Goal: Task Accomplishment & Management: Manage account settings

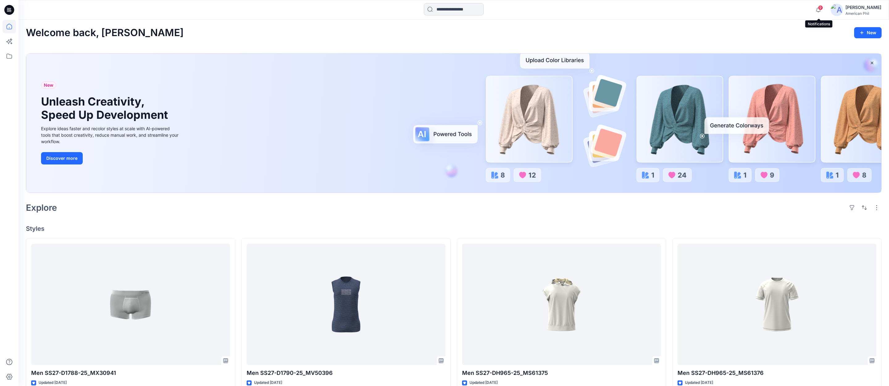
click at [821, 9] on span "9" at bounding box center [820, 7] width 5 height 5
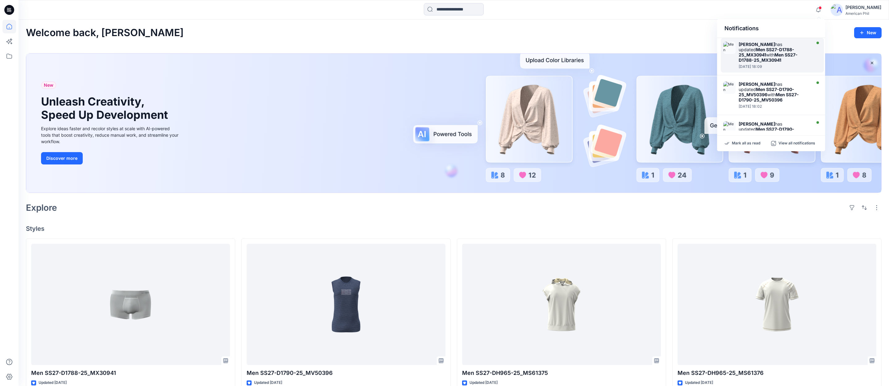
click at [762, 57] on strong "Men SS27-D1788-25_MX30941" at bounding box center [768, 57] width 59 height 10
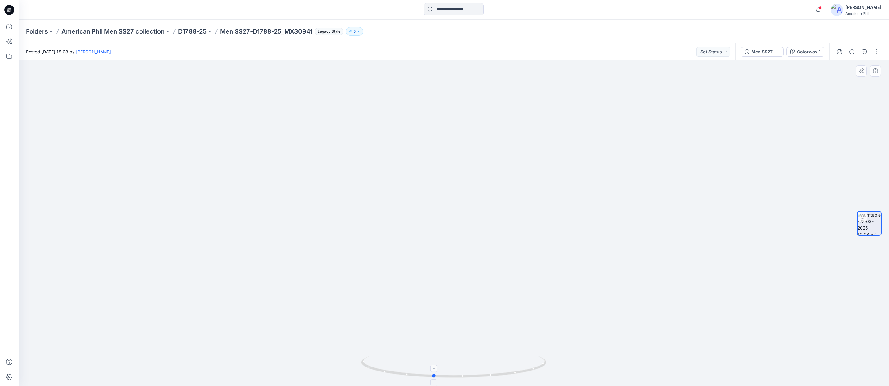
drag, startPoint x: 461, startPoint y: 378, endPoint x: 441, endPoint y: 375, distance: 19.7
click at [441, 375] on icon at bounding box center [454, 367] width 187 height 23
drag, startPoint x: 427, startPoint y: 371, endPoint x: 405, endPoint y: 368, distance: 22.5
click at [405, 369] on icon at bounding box center [454, 367] width 187 height 23
click at [727, 53] on button "Set Status" at bounding box center [713, 52] width 34 height 10
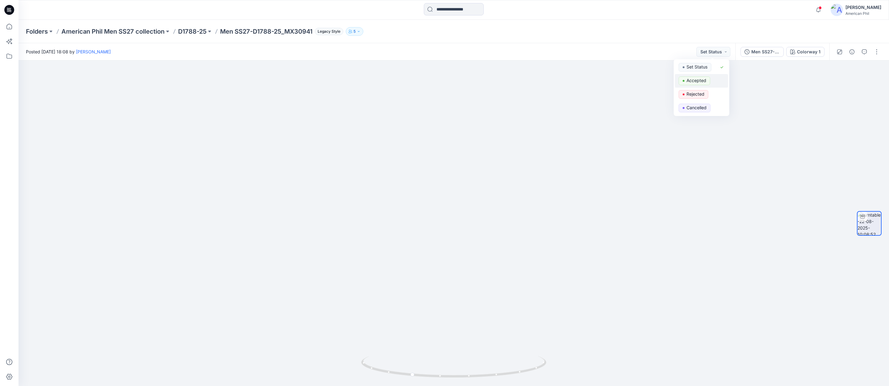
click at [696, 79] on p "Accepted" at bounding box center [696, 81] width 20 height 8
click at [820, 8] on span at bounding box center [820, 7] width 3 height 3
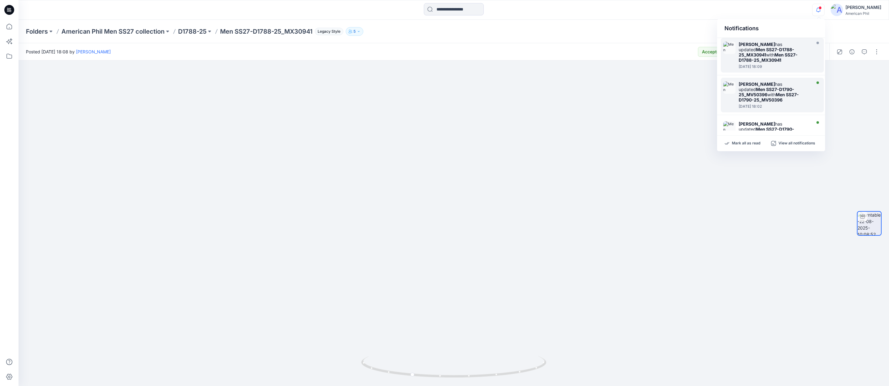
click at [752, 90] on strong "Men SS27-D1790-25_MV50396" at bounding box center [767, 92] width 56 height 10
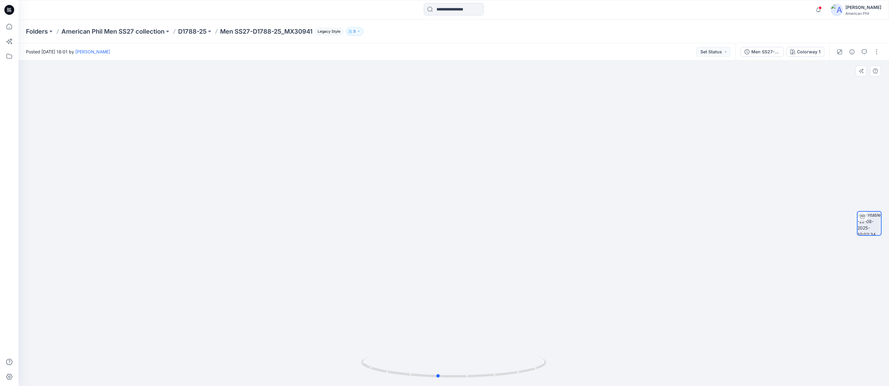
drag, startPoint x: 463, startPoint y: 367, endPoint x: 620, endPoint y: 341, distance: 159.5
click at [642, 346] on div at bounding box center [454, 223] width 870 height 326
drag, startPoint x: 520, startPoint y: 374, endPoint x: 571, endPoint y: 375, distance: 50.9
click at [571, 375] on div at bounding box center [454, 223] width 870 height 326
click at [727, 52] on button "Set Status" at bounding box center [713, 52] width 34 height 10
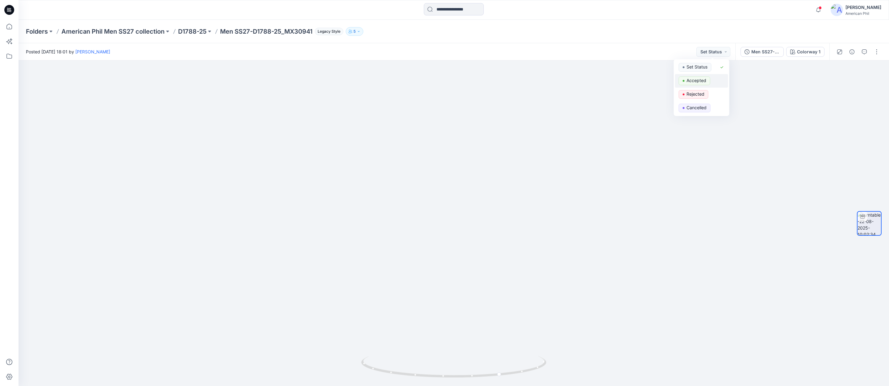
click at [694, 79] on p "Accepted" at bounding box center [696, 81] width 20 height 8
click at [819, 7] on span at bounding box center [820, 7] width 3 height 3
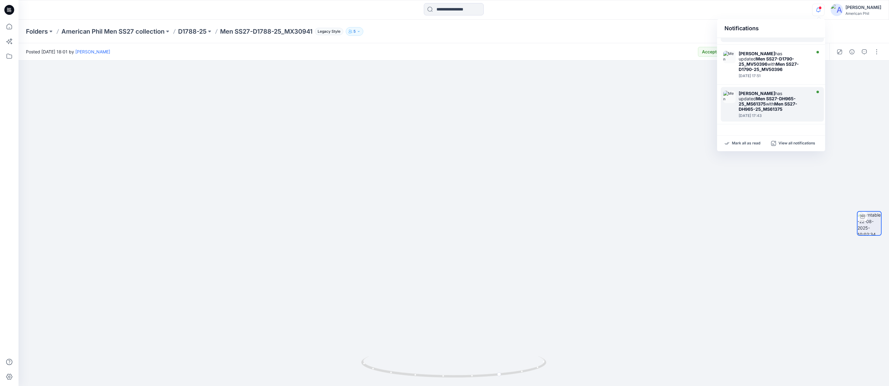
click at [745, 91] on strong "[PERSON_NAME]" at bounding box center [757, 93] width 36 height 5
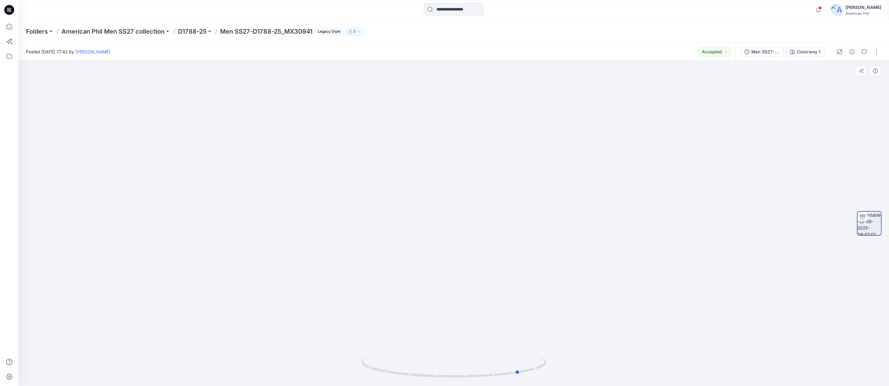
drag, startPoint x: 448, startPoint y: 376, endPoint x: 513, endPoint y: 382, distance: 65.1
click at [514, 382] on div at bounding box center [453, 370] width 185 height 31
click at [821, 8] on span at bounding box center [820, 7] width 3 height 3
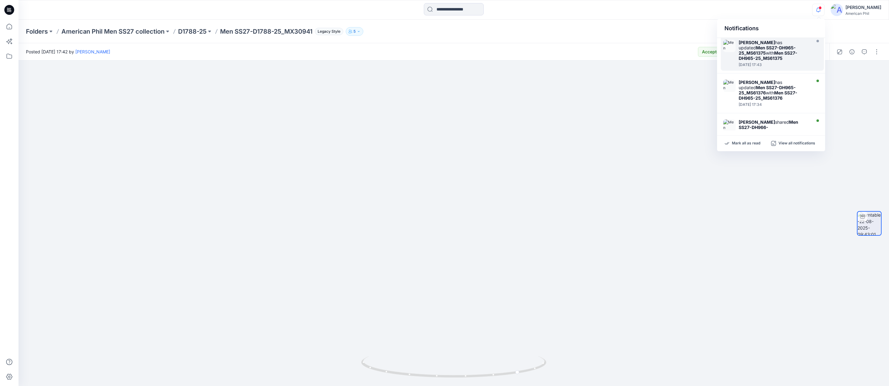
scroll to position [122, 0]
click at [731, 119] on img at bounding box center [729, 125] width 12 height 12
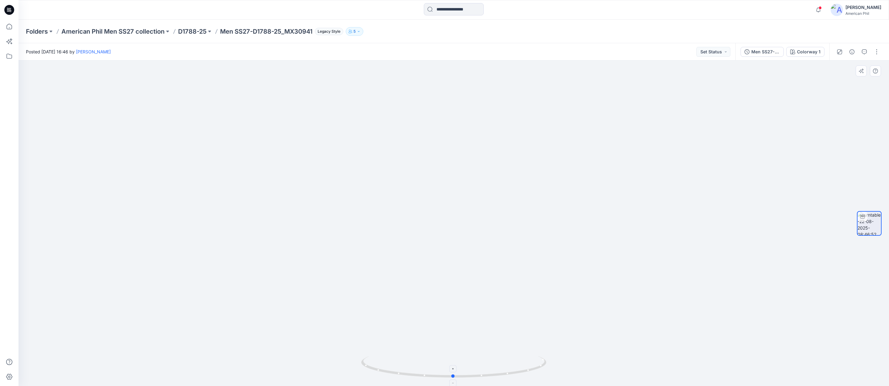
drag, startPoint x: 463, startPoint y: 377, endPoint x: 464, endPoint y: 373, distance: 4.5
click at [462, 378] on icon at bounding box center [454, 367] width 187 height 23
drag, startPoint x: 488, startPoint y: 346, endPoint x: 489, endPoint y: 250, distance: 96.0
click at [489, 250] on img at bounding box center [453, 189] width 393 height 393
drag, startPoint x: 489, startPoint y: 282, endPoint x: 481, endPoint y: 320, distance: 38.9
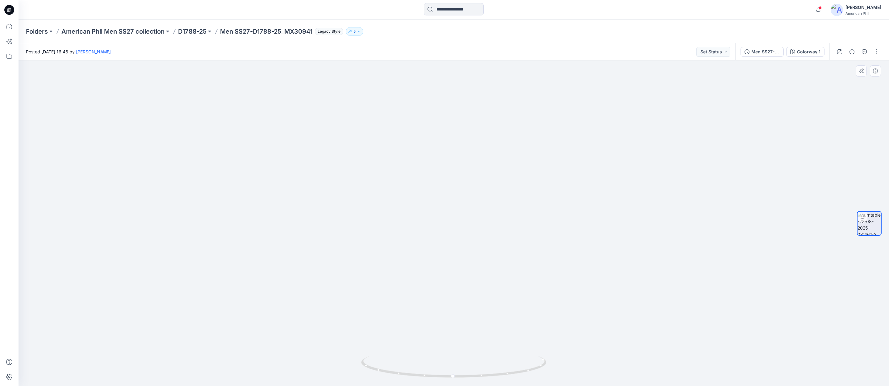
click at [481, 320] on img at bounding box center [453, 209] width 393 height 353
click at [727, 51] on button "Set Status" at bounding box center [713, 52] width 34 height 10
click at [694, 82] on p "Accepted" at bounding box center [696, 81] width 20 height 8
click at [819, 9] on span at bounding box center [820, 7] width 3 height 3
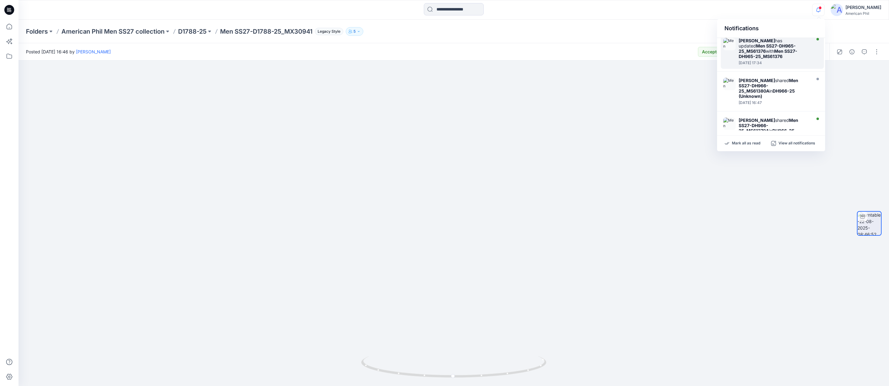
scroll to position [179, 0]
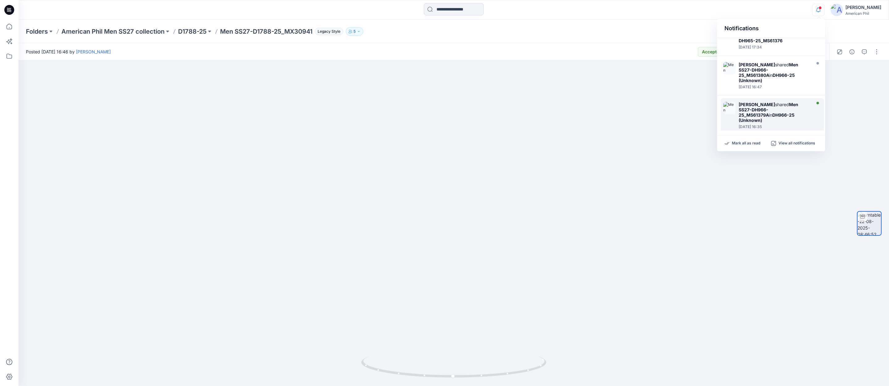
click at [727, 102] on img at bounding box center [729, 108] width 12 height 12
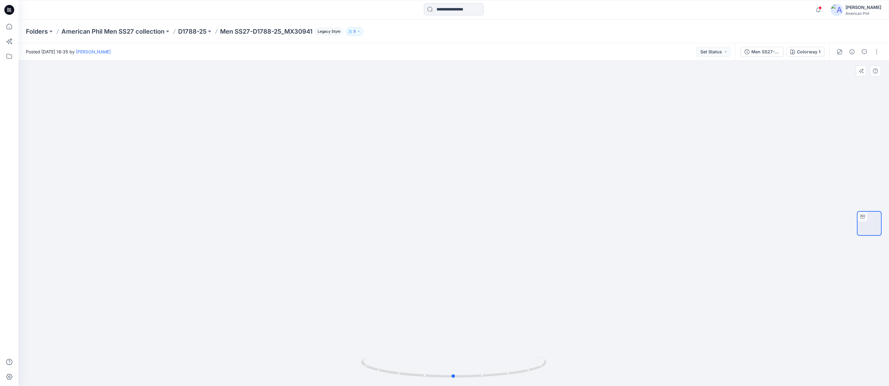
drag, startPoint x: 473, startPoint y: 378, endPoint x: 656, endPoint y: 353, distance: 184.1
click at [656, 353] on div at bounding box center [454, 223] width 870 height 326
click at [725, 52] on button "Set Status" at bounding box center [713, 52] width 34 height 10
click at [690, 80] on p "Accepted" at bounding box center [696, 81] width 20 height 8
click at [820, 8] on span at bounding box center [820, 7] width 3 height 3
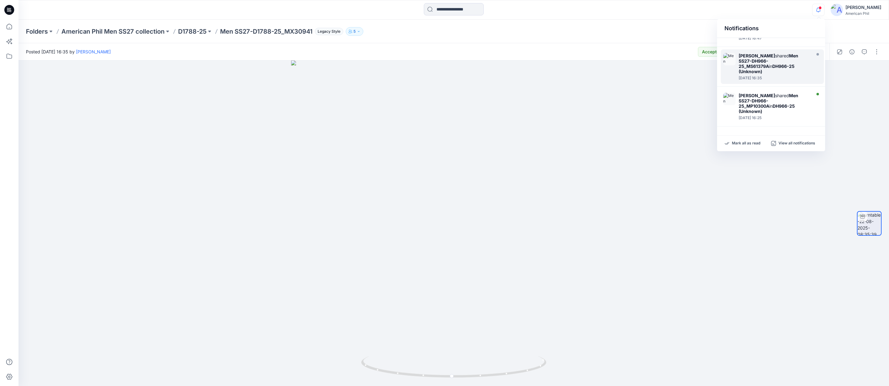
scroll to position [237, 0]
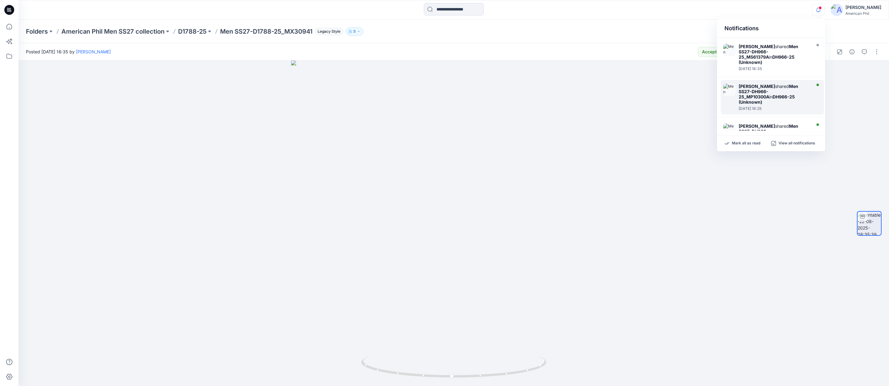
click at [758, 84] on div "[PERSON_NAME] shared Men SS27-DH966-25_MP10300A in DH966-25 (Unknown)" at bounding box center [774, 94] width 71 height 21
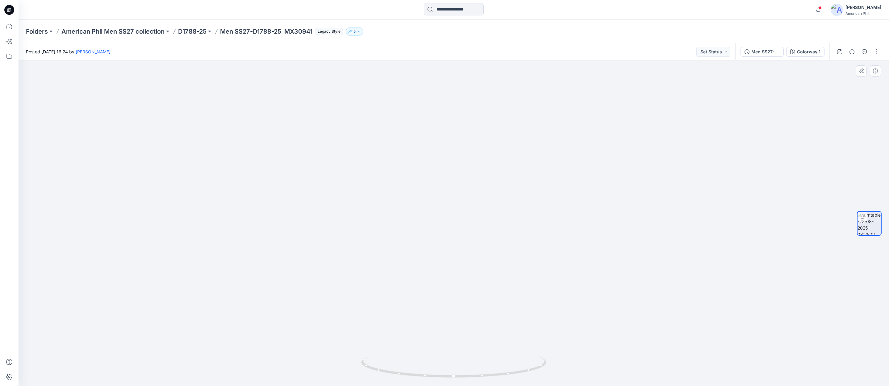
drag, startPoint x: 473, startPoint y: 273, endPoint x: 469, endPoint y: 383, distance: 109.9
click at [469, 382] on div at bounding box center [454, 223] width 870 height 326
drag, startPoint x: 468, startPoint y: 316, endPoint x: 466, endPoint y: 337, distance: 20.8
click at [466, 337] on img at bounding box center [454, 223] width 602 height 326
drag, startPoint x: 468, startPoint y: 374, endPoint x: 470, endPoint y: 378, distance: 5.1
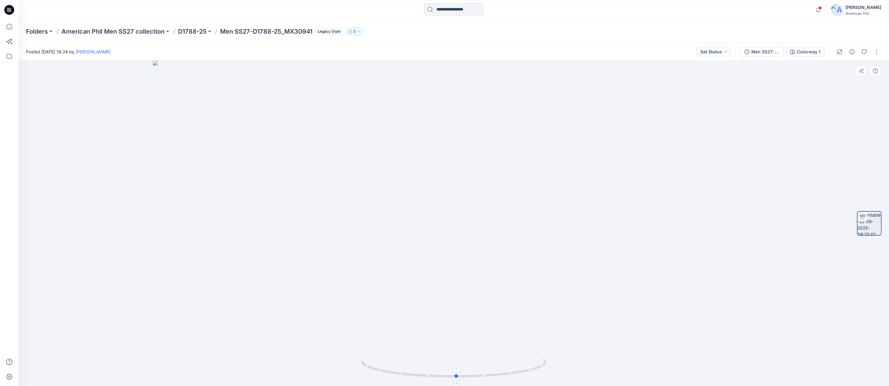
click at [470, 378] on icon at bounding box center [454, 367] width 187 height 23
drag, startPoint x: 453, startPoint y: 378, endPoint x: 426, endPoint y: 371, distance: 28.2
click at [426, 373] on icon at bounding box center [454, 367] width 187 height 23
click at [726, 52] on button "Set Status" at bounding box center [713, 52] width 34 height 10
click at [692, 80] on p "Accepted" at bounding box center [696, 81] width 20 height 8
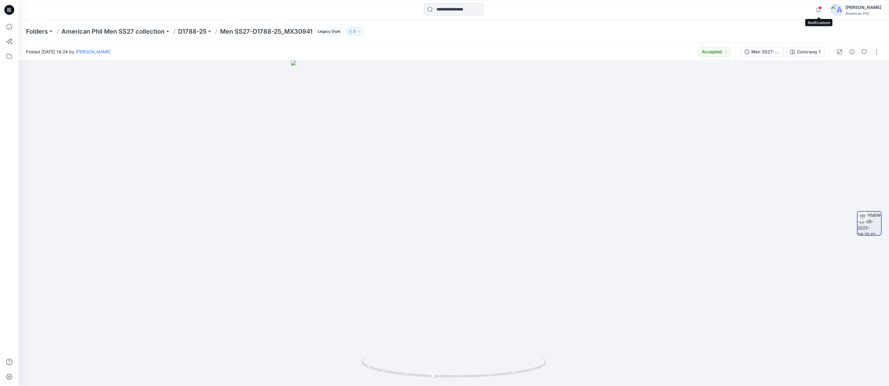
click at [820, 9] on span at bounding box center [820, 7] width 3 height 3
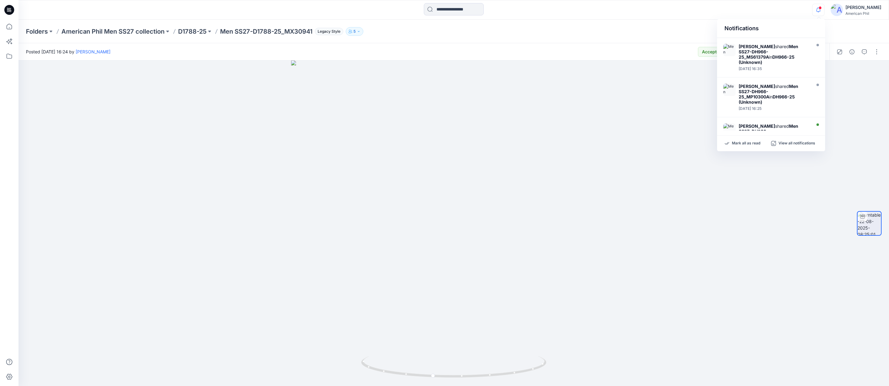
scroll to position [273, 0]
click at [745, 87] on strong "Men SS27-DH966-25_MH20303A" at bounding box center [769, 95] width 60 height 16
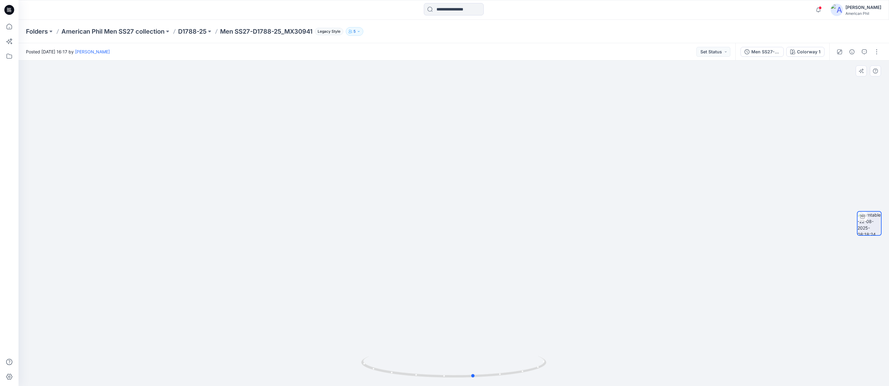
drag, startPoint x: 471, startPoint y: 377, endPoint x: 491, endPoint y: 384, distance: 21.4
click at [491, 384] on div at bounding box center [453, 370] width 185 height 31
click at [725, 52] on button "Set Status" at bounding box center [713, 52] width 34 height 10
click at [691, 80] on p "Accepted" at bounding box center [696, 81] width 20 height 8
click at [819, 8] on span at bounding box center [820, 7] width 3 height 3
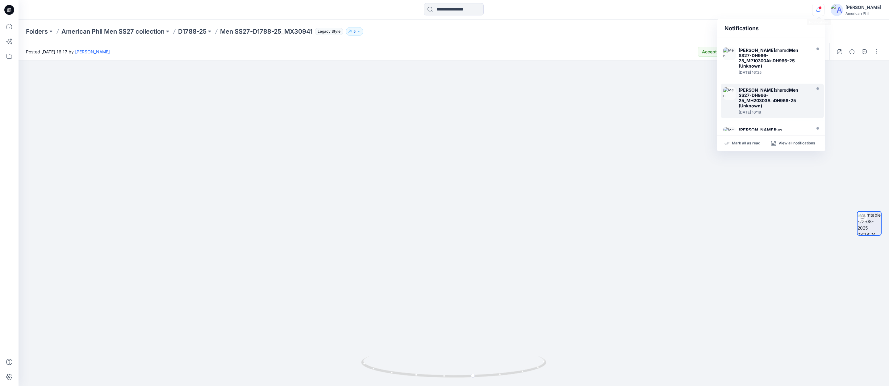
scroll to position [273, 0]
click at [743, 127] on strong "[PERSON_NAME]" at bounding box center [757, 129] width 36 height 5
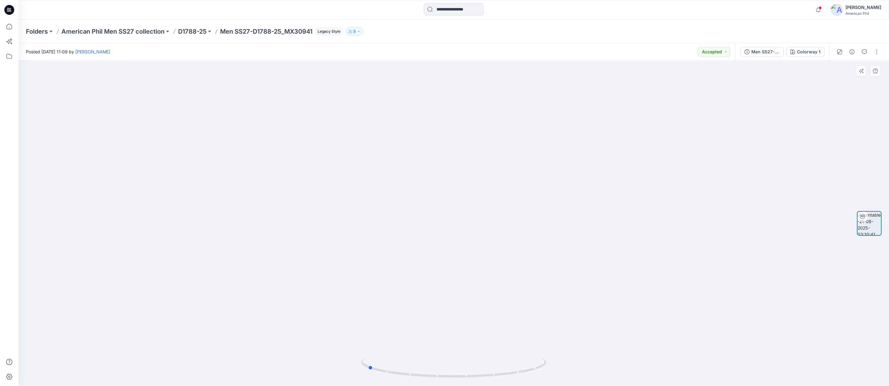
drag, startPoint x: 472, startPoint y: 373, endPoint x: 440, endPoint y: 273, distance: 104.8
click at [386, 357] on icon at bounding box center [454, 367] width 187 height 23
drag, startPoint x: 449, startPoint y: 237, endPoint x: 440, endPoint y: 362, distance: 125.4
click at [440, 362] on div at bounding box center [454, 223] width 870 height 326
drag, startPoint x: 464, startPoint y: 371, endPoint x: 537, endPoint y: 370, distance: 73.2
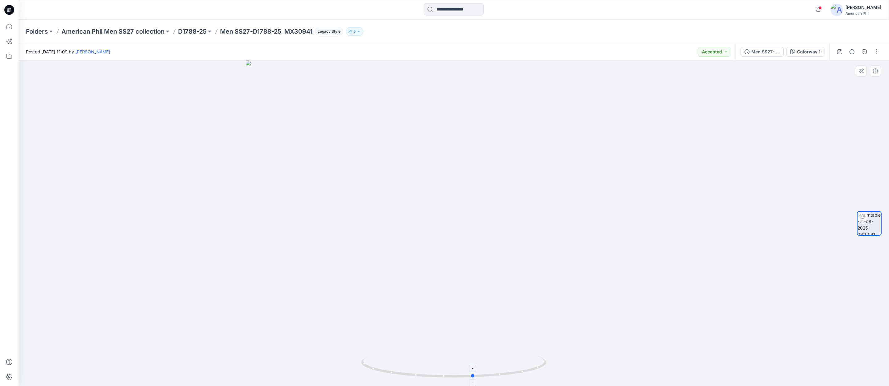
click at [537, 370] on icon at bounding box center [454, 367] width 187 height 23
click at [822, 8] on icon "button" at bounding box center [818, 10] width 12 height 12
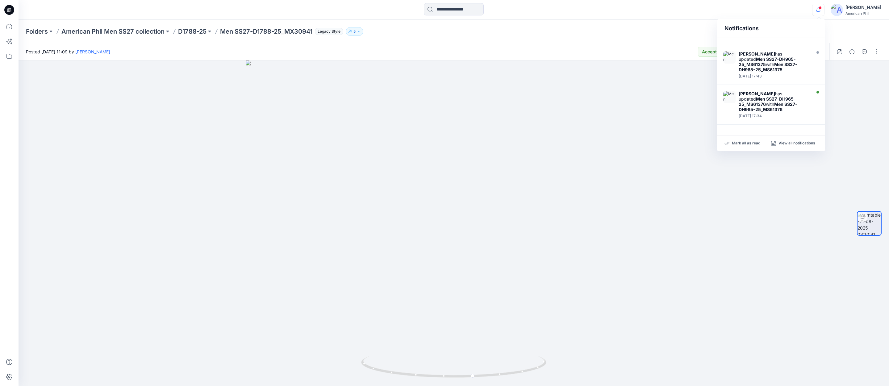
scroll to position [97, 0]
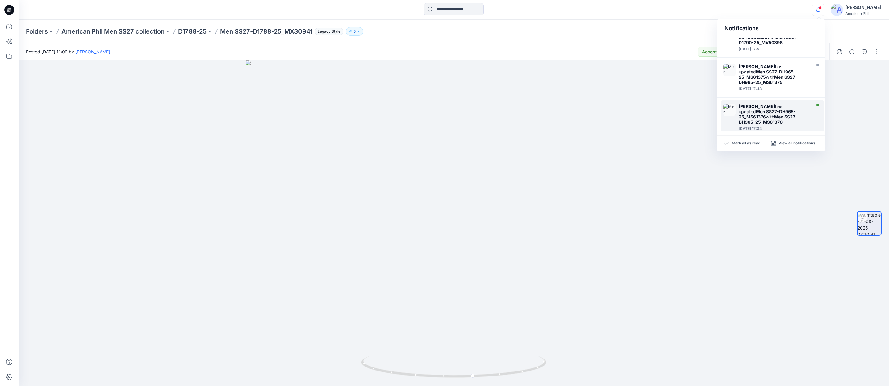
click at [755, 109] on strong "Men SS27-DH965-25_MS61376" at bounding box center [767, 114] width 57 height 10
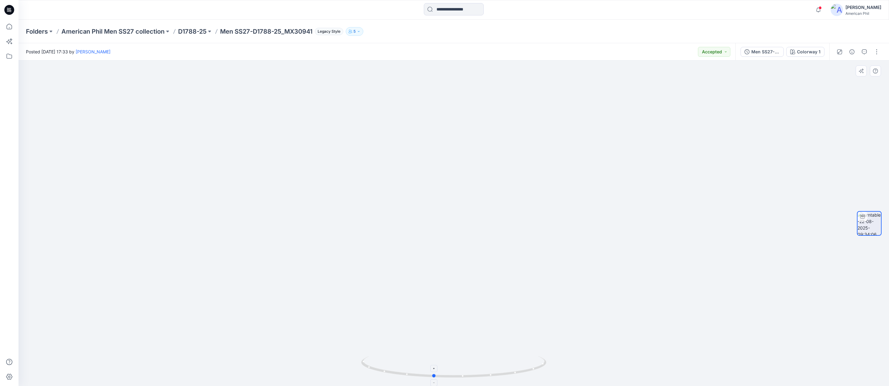
drag, startPoint x: 496, startPoint y: 376, endPoint x: 476, endPoint y: 376, distance: 20.4
click at [476, 376] on icon at bounding box center [454, 367] width 187 height 23
drag, startPoint x: 544, startPoint y: 217, endPoint x: 497, endPoint y: 325, distance: 118.0
click at [495, 327] on img at bounding box center [454, 209] width 602 height 354
